Goal: Check status: Check status

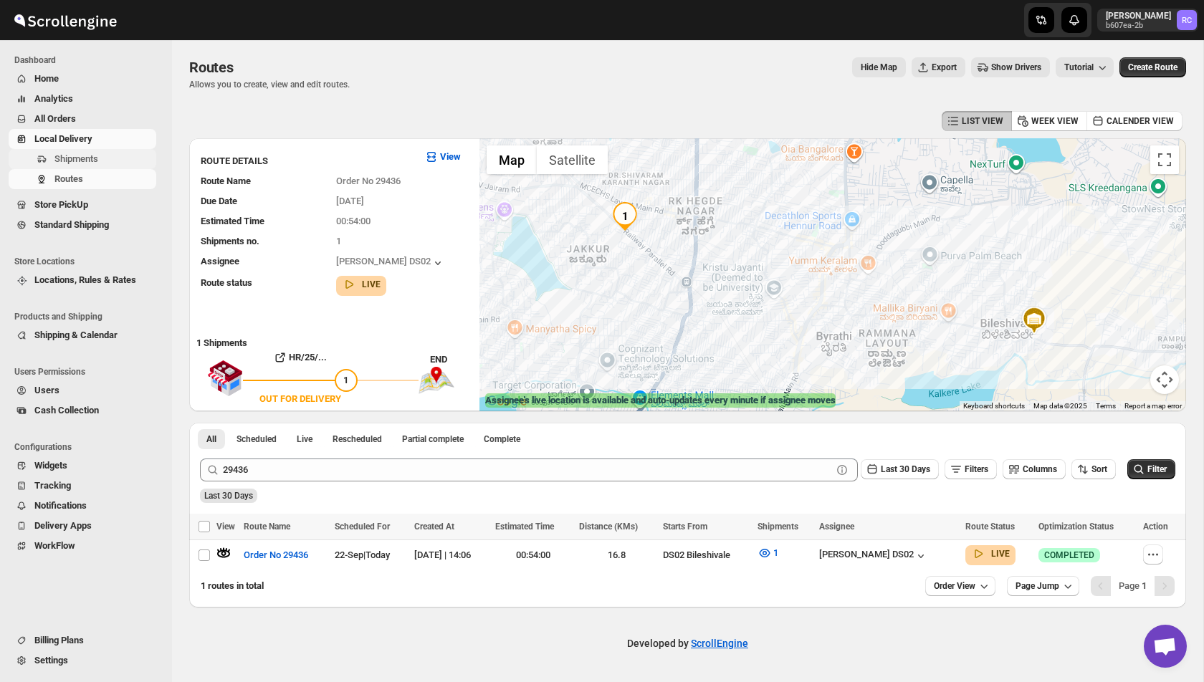
click at [70, 162] on span "Shipments" at bounding box center [76, 158] width 44 height 11
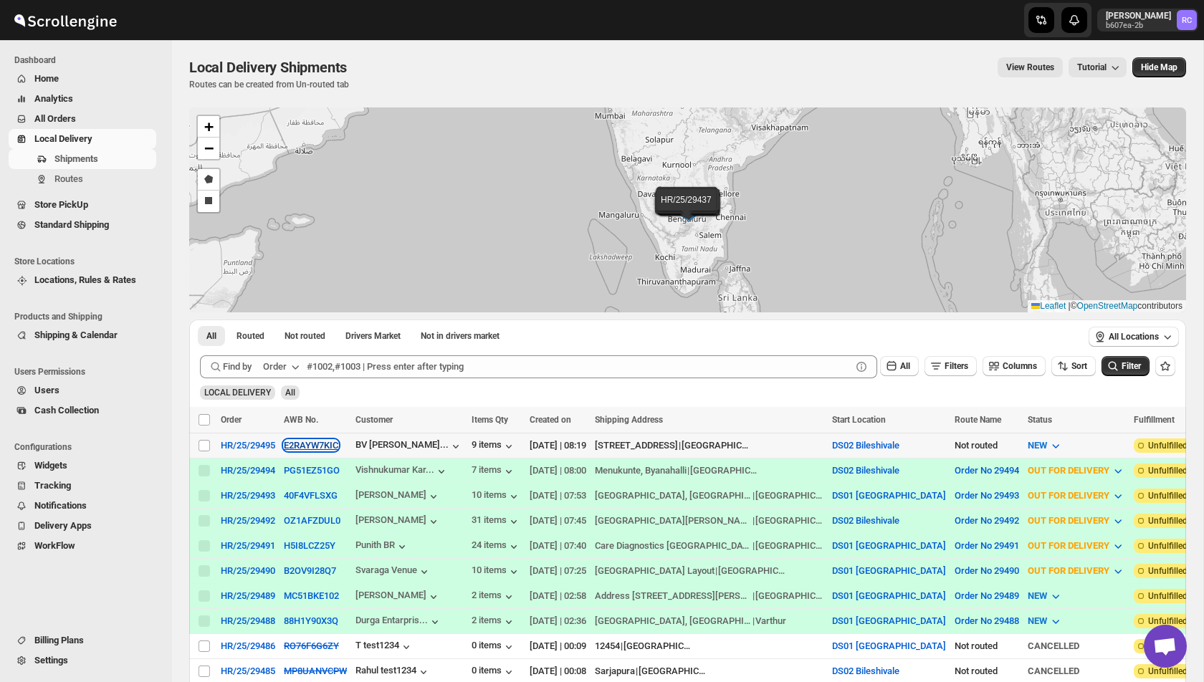
click at [311, 448] on button "E2RAYW7KIC" at bounding box center [311, 445] width 54 height 11
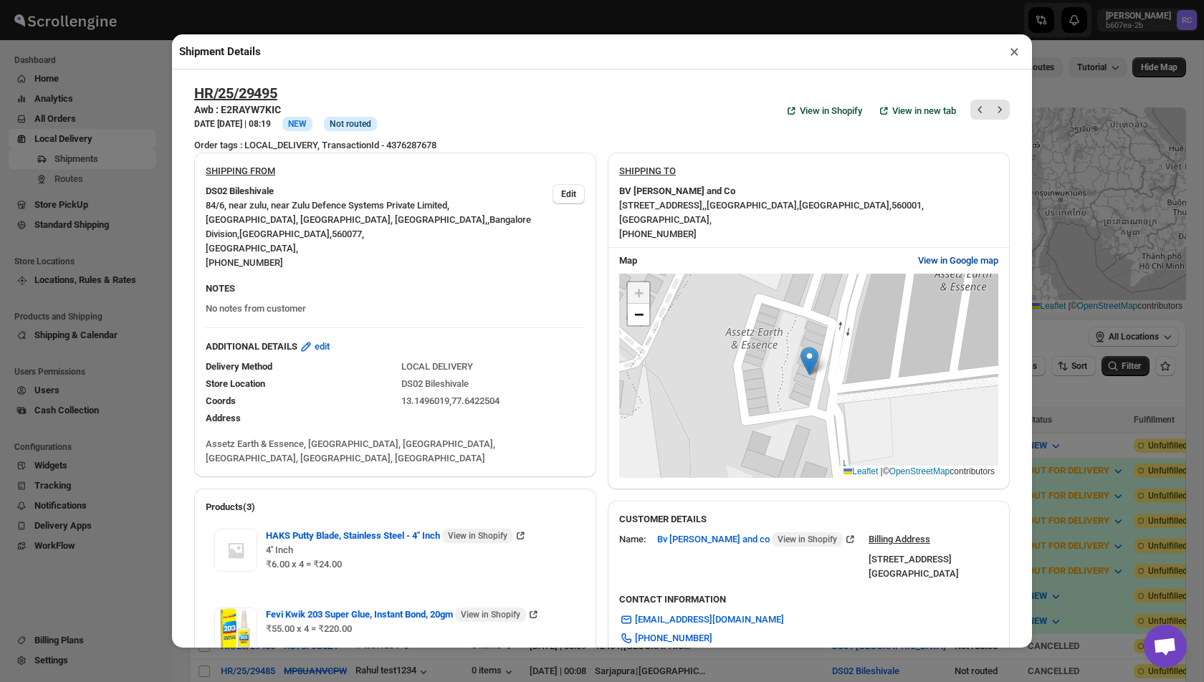
click at [944, 261] on span "View in Google map" at bounding box center [958, 261] width 80 height 14
click at [1018, 54] on button "×" at bounding box center [1014, 52] width 21 height 20
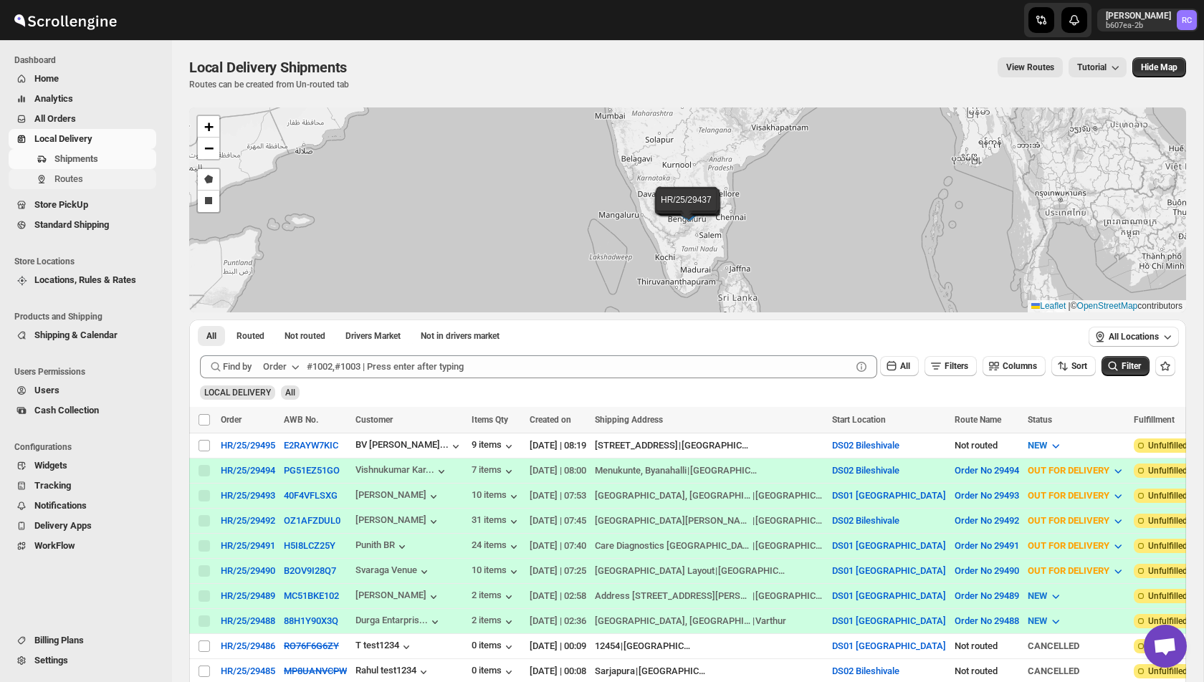
click at [63, 177] on span "Routes" at bounding box center [68, 178] width 29 height 11
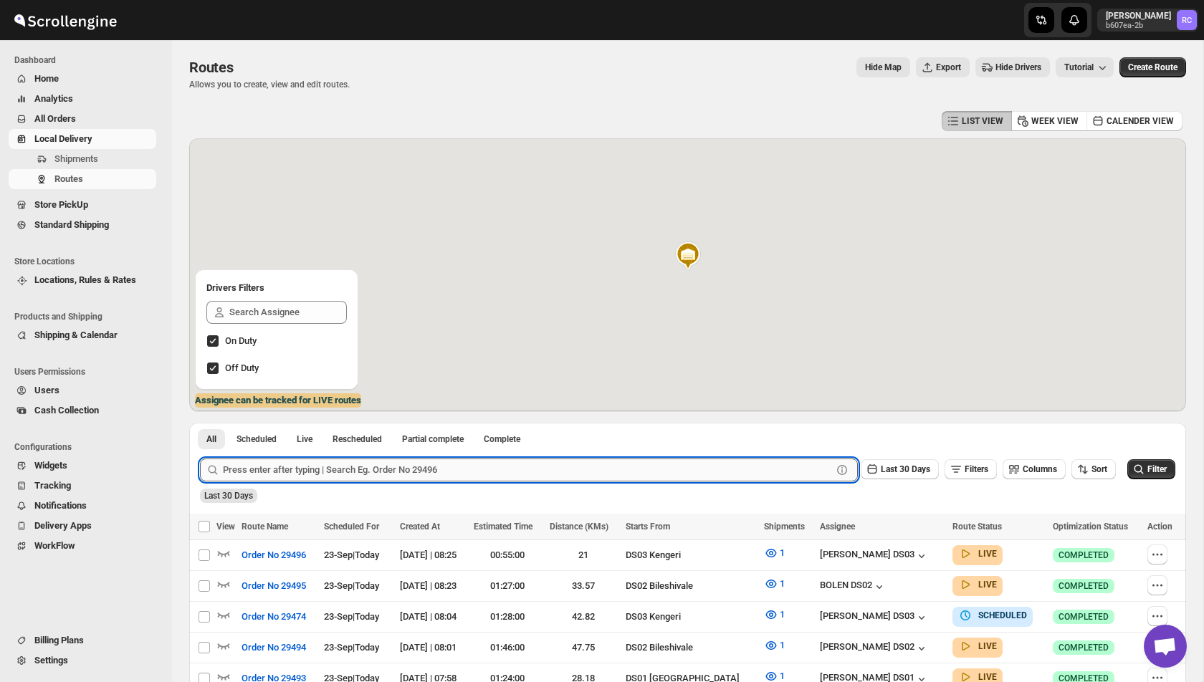
click at [352, 472] on input "text" at bounding box center [527, 470] width 609 height 23
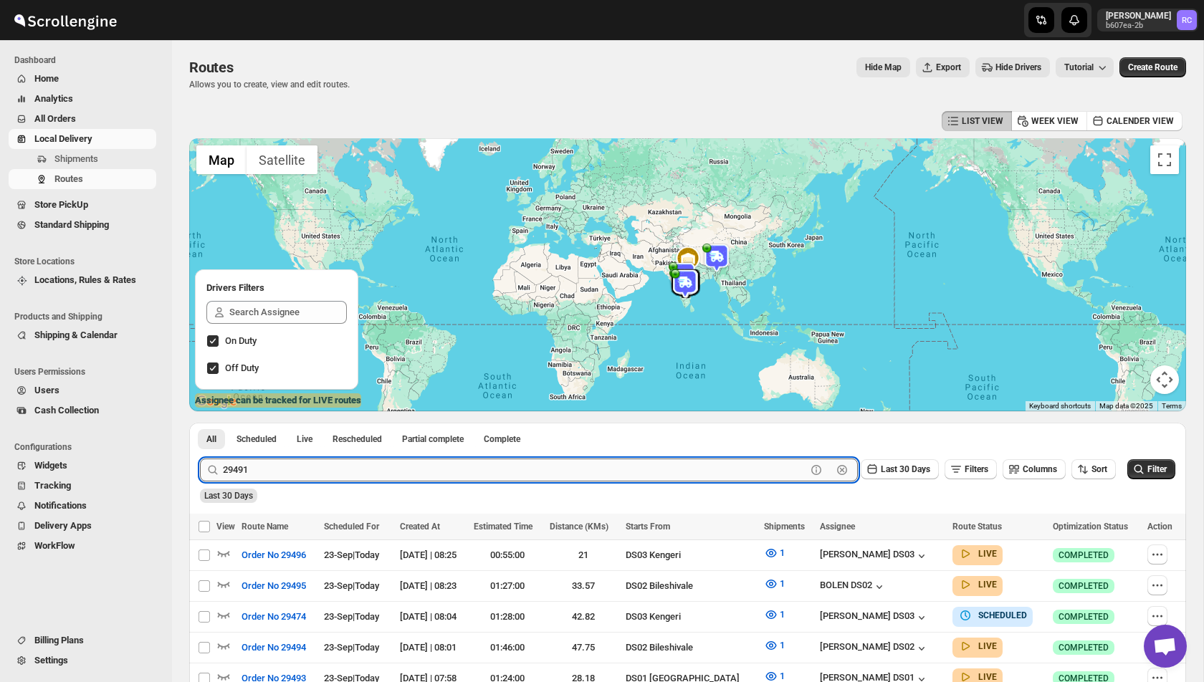
click at [200, 423] on button "Submit" at bounding box center [220, 430] width 41 height 15
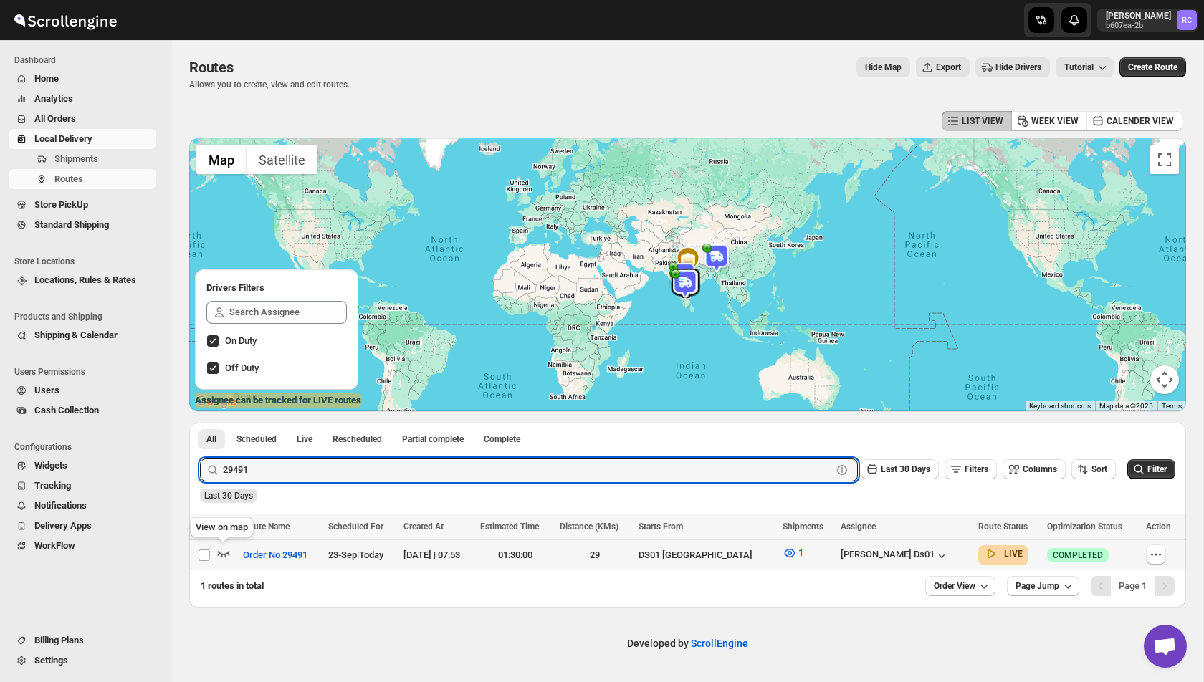
click at [218, 552] on icon "button" at bounding box center [224, 554] width 12 height 6
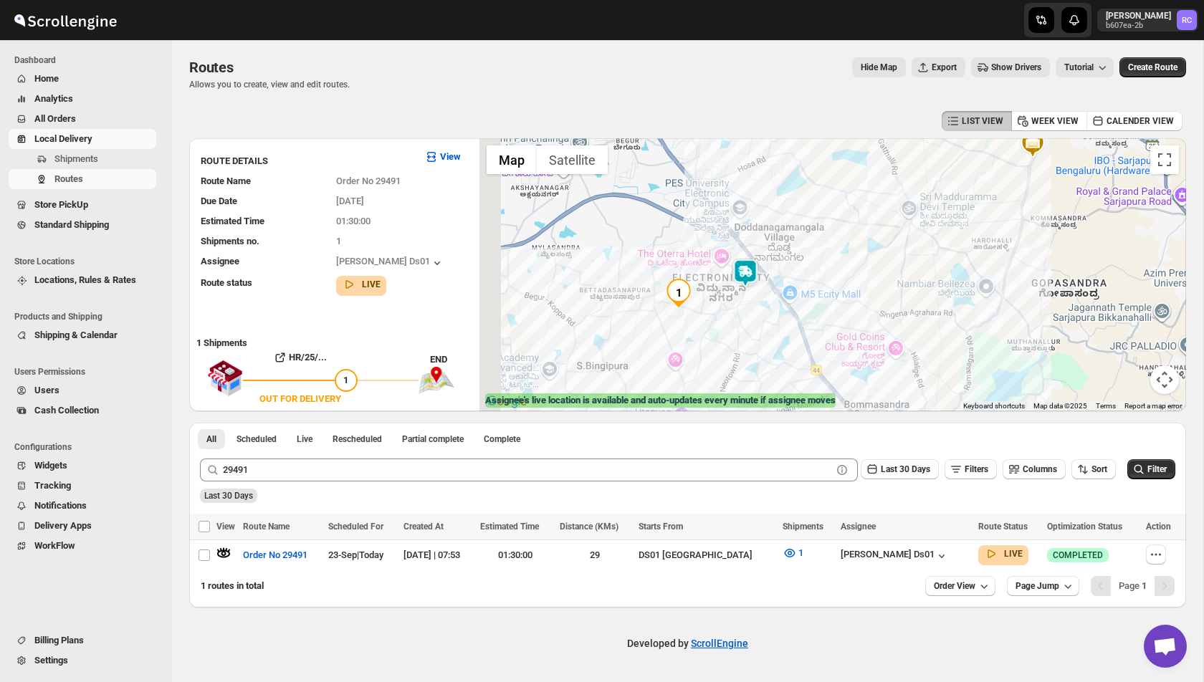
drag, startPoint x: 655, startPoint y: 373, endPoint x: 678, endPoint y: 330, distance: 49.4
click at [678, 330] on div at bounding box center [832, 274] width 707 height 273
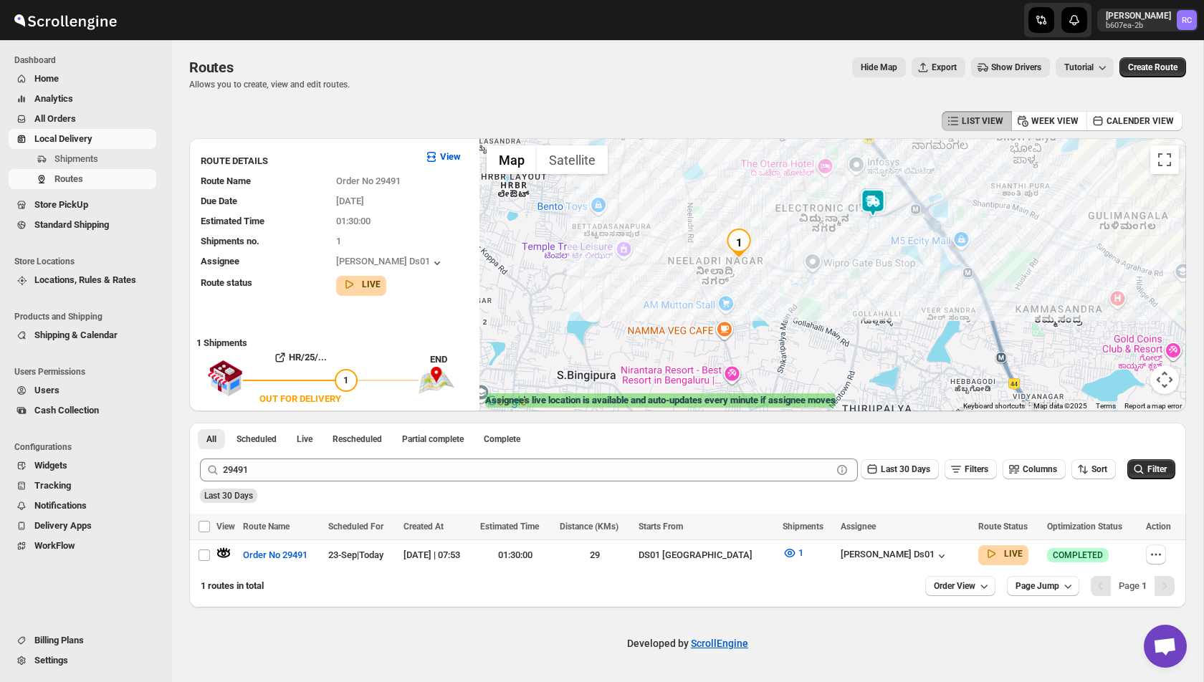
drag, startPoint x: 669, startPoint y: 249, endPoint x: 739, endPoint y: 219, distance: 76.1
click at [739, 219] on div at bounding box center [832, 274] width 707 height 273
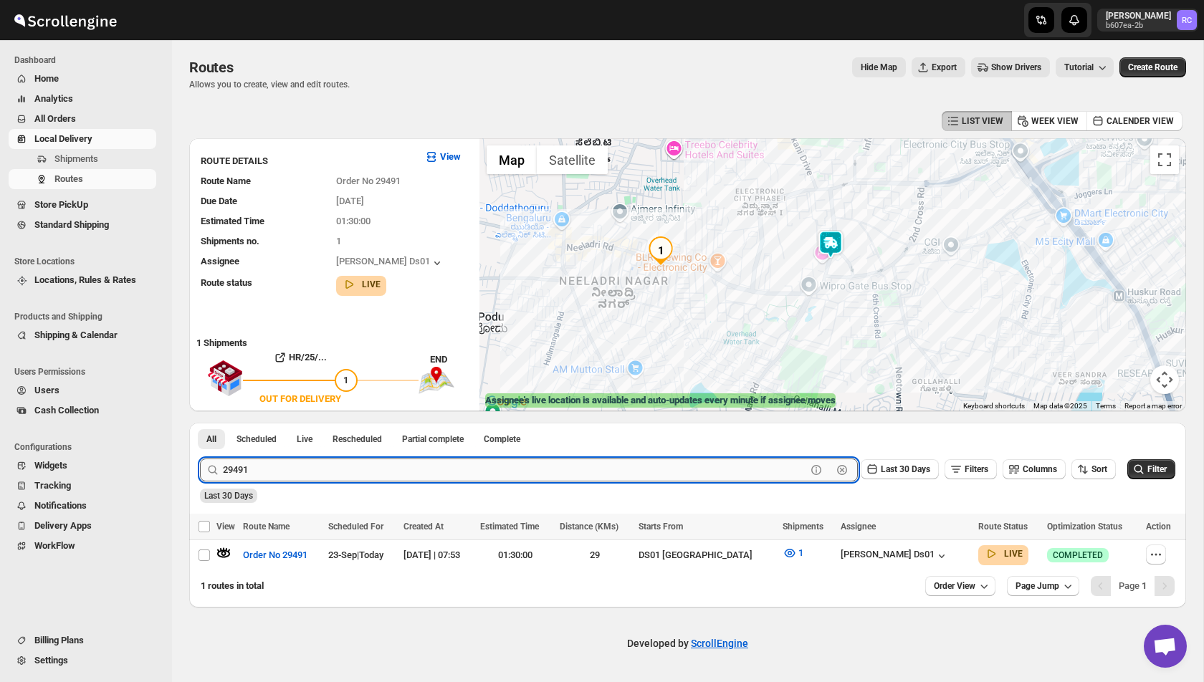
click at [305, 464] on input "29491" at bounding box center [514, 470] width 583 height 23
paste input "74"
type input "29474"
click at [200, 423] on button "Submit" at bounding box center [220, 430] width 41 height 15
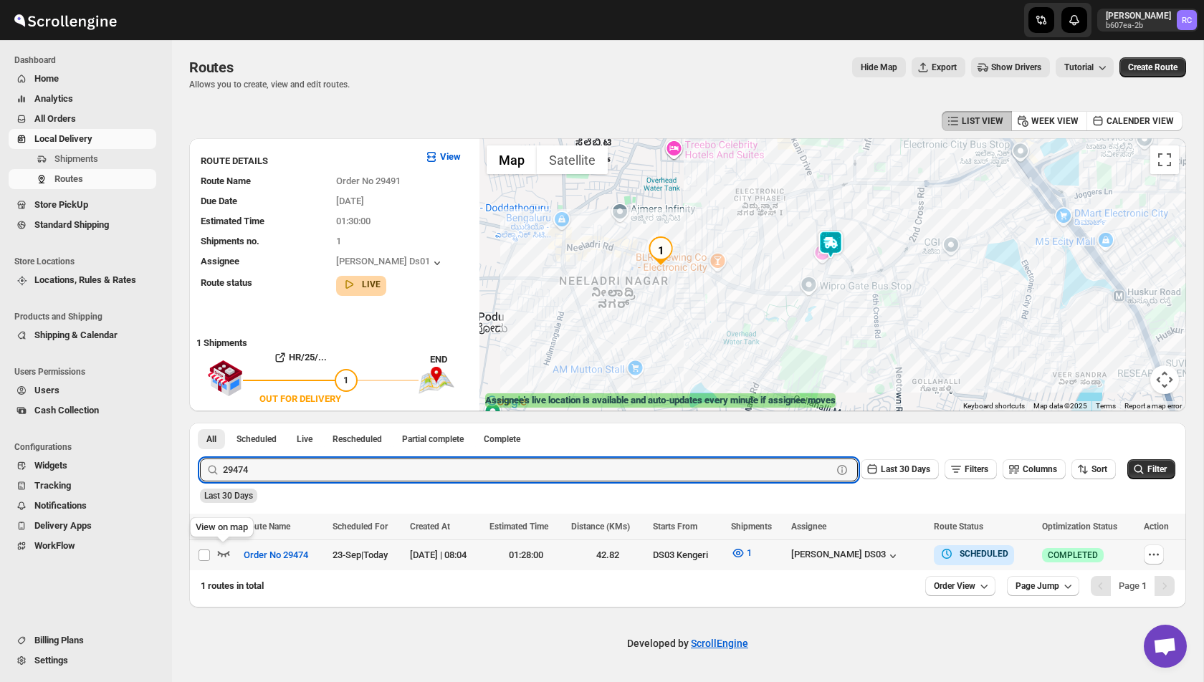
click at [224, 558] on icon "button" at bounding box center [223, 553] width 14 height 14
